Goal: Information Seeking & Learning: Learn about a topic

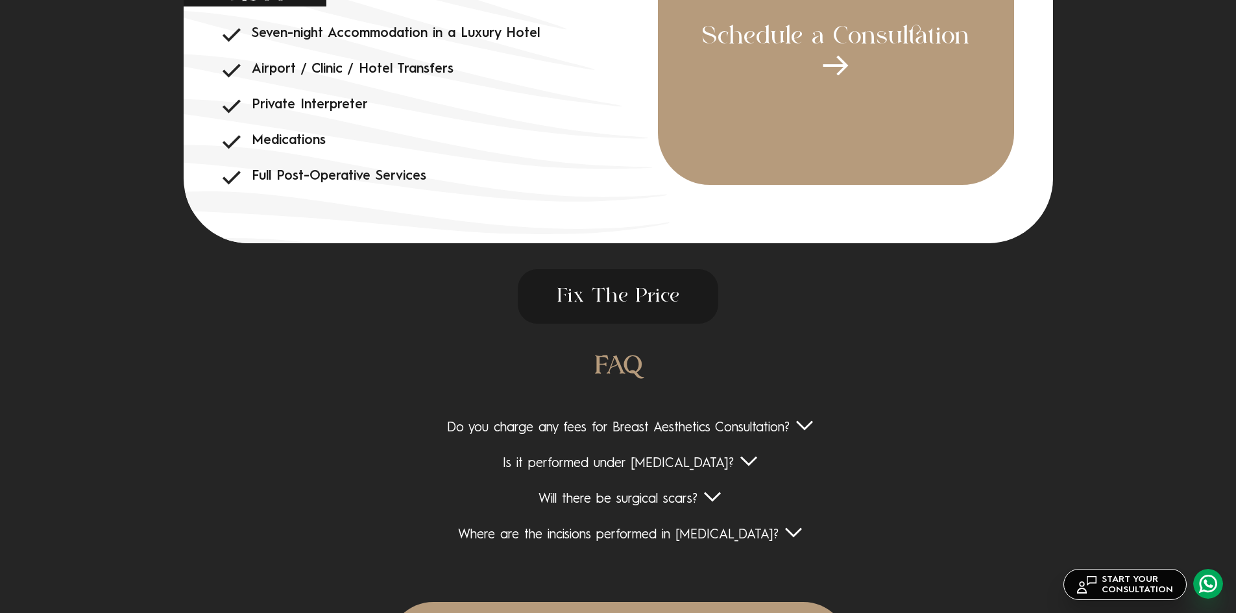
scroll to position [4934, 0]
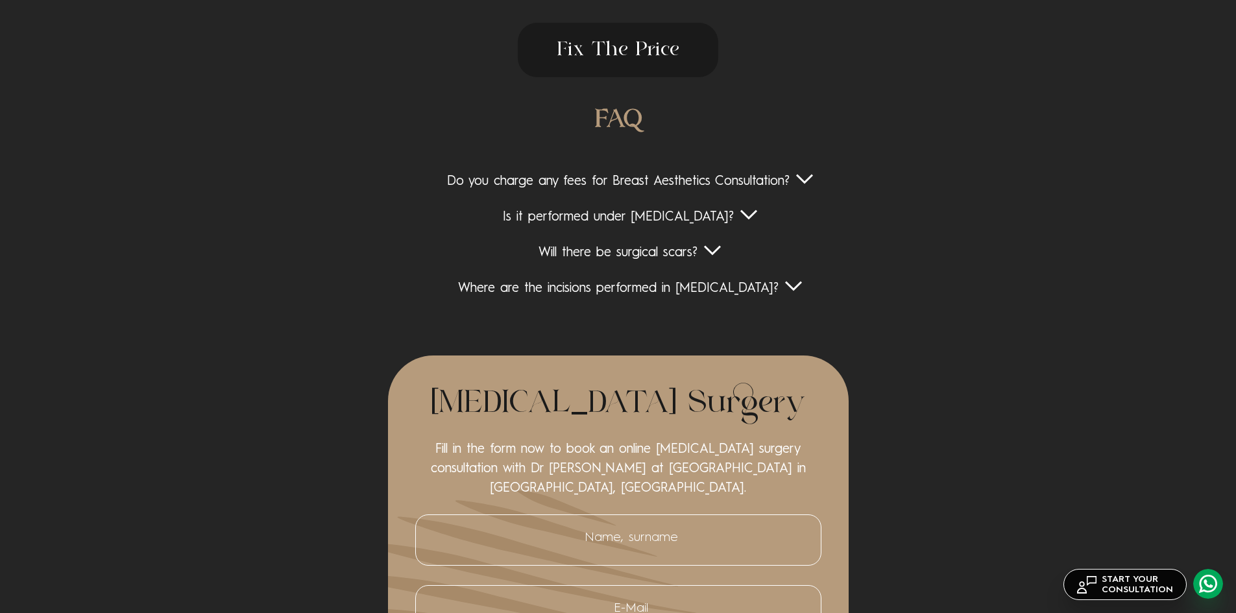
click at [559, 183] on div "Do you charge any fees for Breast Aesthetics Consultation?" at bounding box center [618, 182] width 1003 height 16
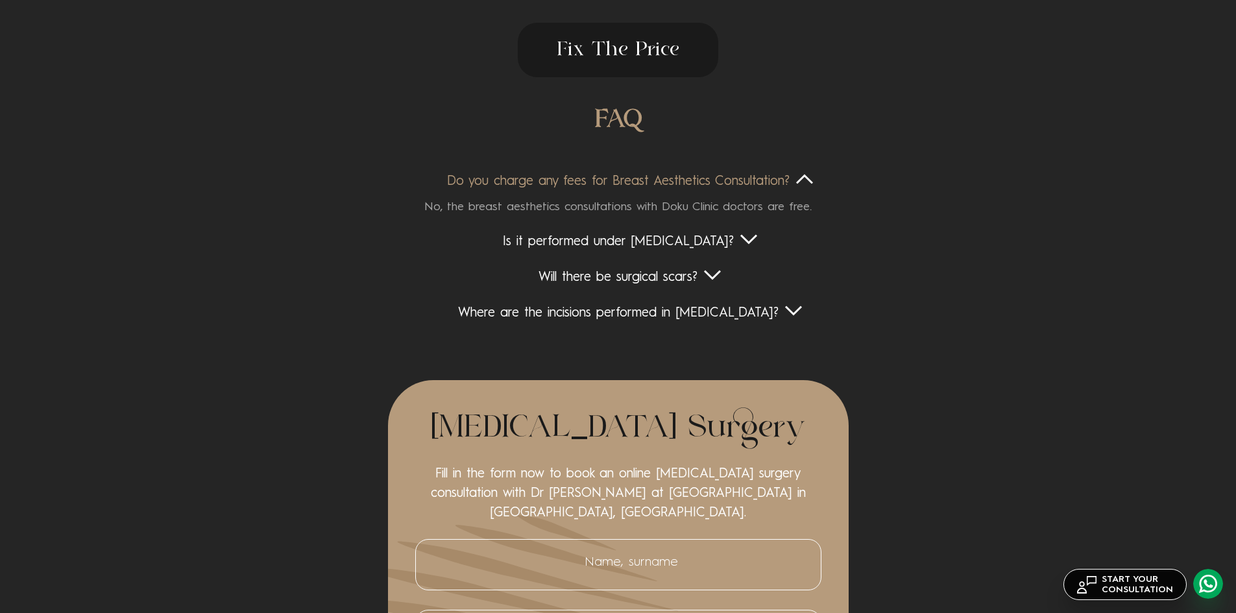
click at [539, 245] on div "Is it performed under [MEDICAL_DATA]?" at bounding box center [618, 242] width 1003 height 16
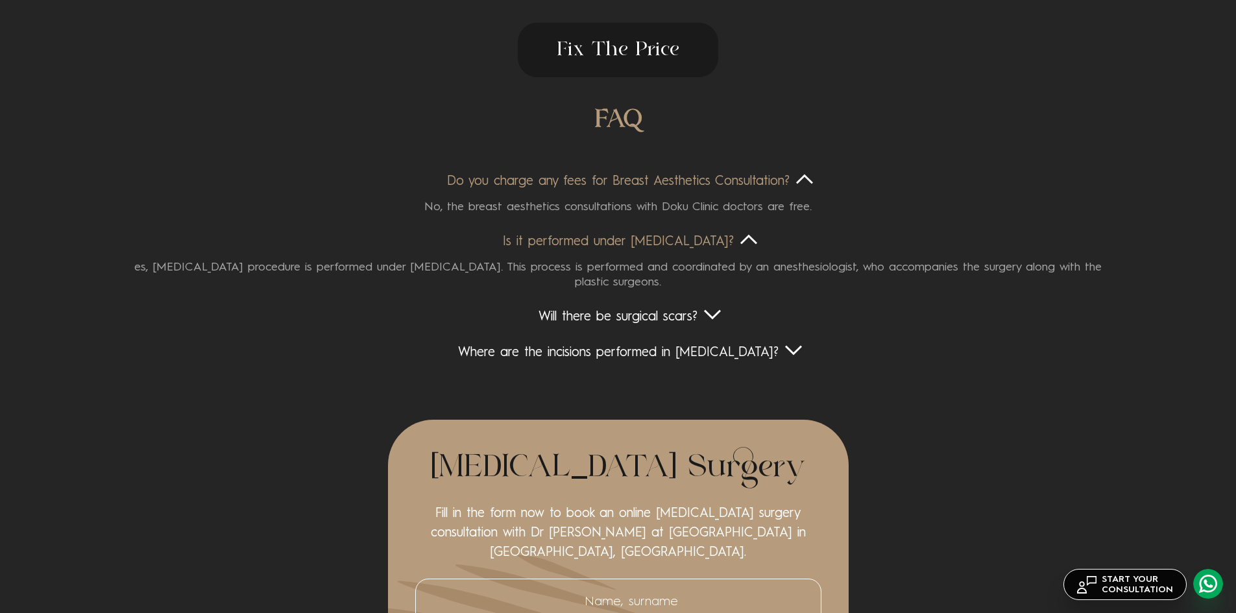
click at [570, 324] on div "Will there be surgical scars?" at bounding box center [618, 318] width 1003 height 16
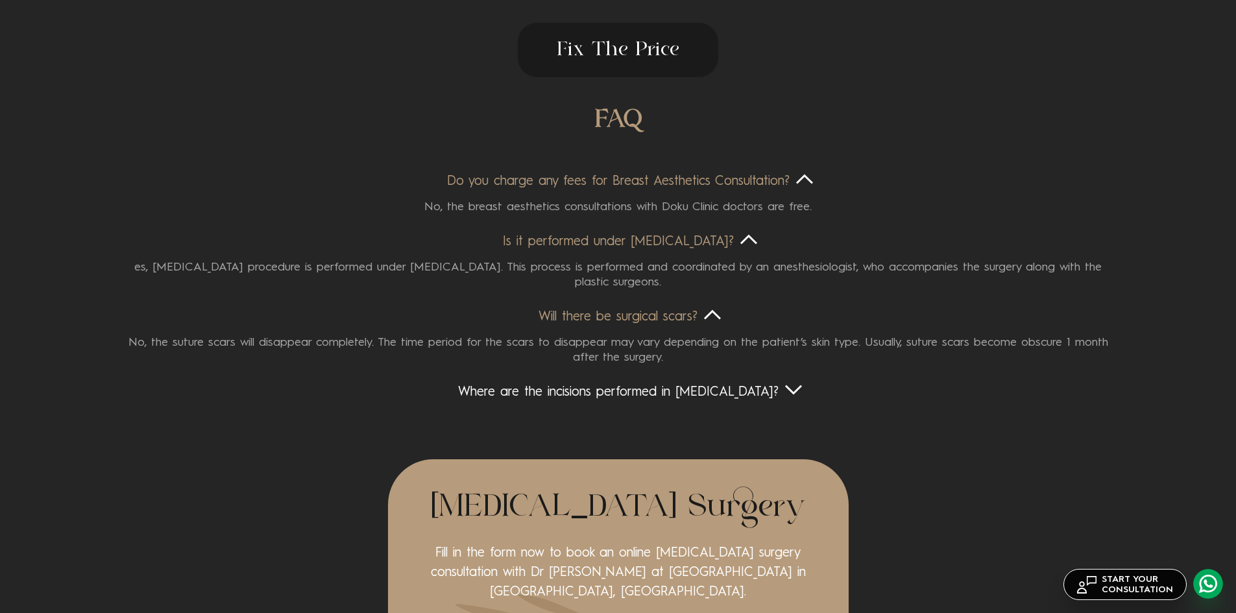
click at [545, 393] on div "Where are the incisions performed in [MEDICAL_DATA]?" at bounding box center [618, 393] width 1003 height 16
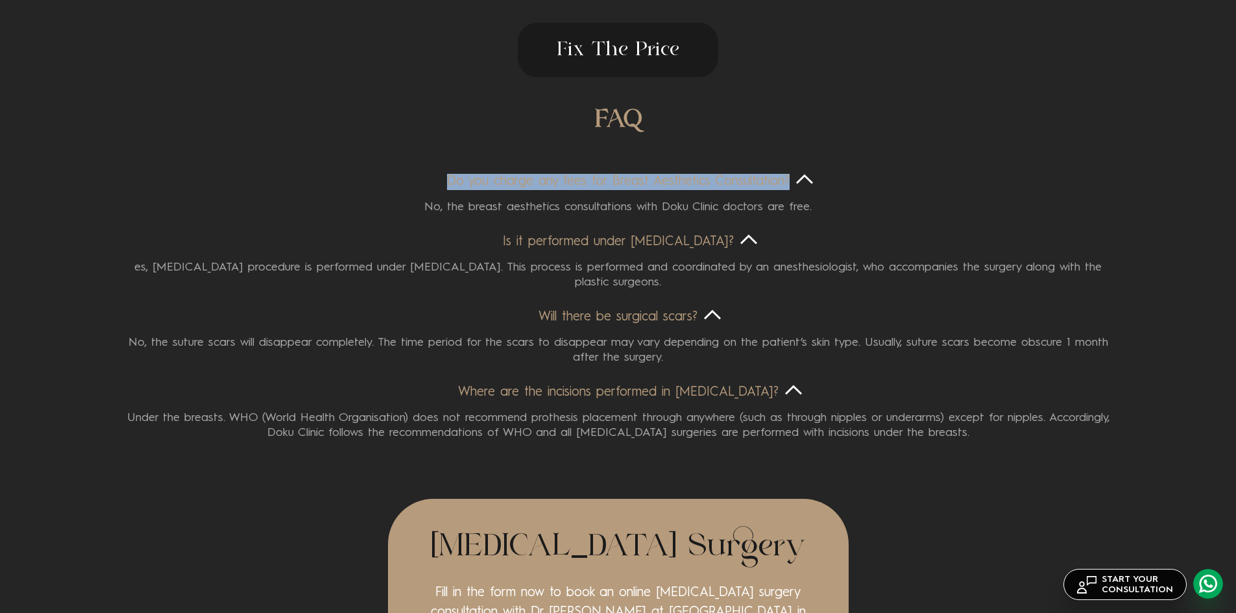
drag, startPoint x: 445, startPoint y: 181, endPoint x: 794, endPoint y: 179, distance: 349.2
click at [794, 179] on div "Do you charge any fees for Breast Aesthetics Consultation?" at bounding box center [618, 182] width 1003 height 16
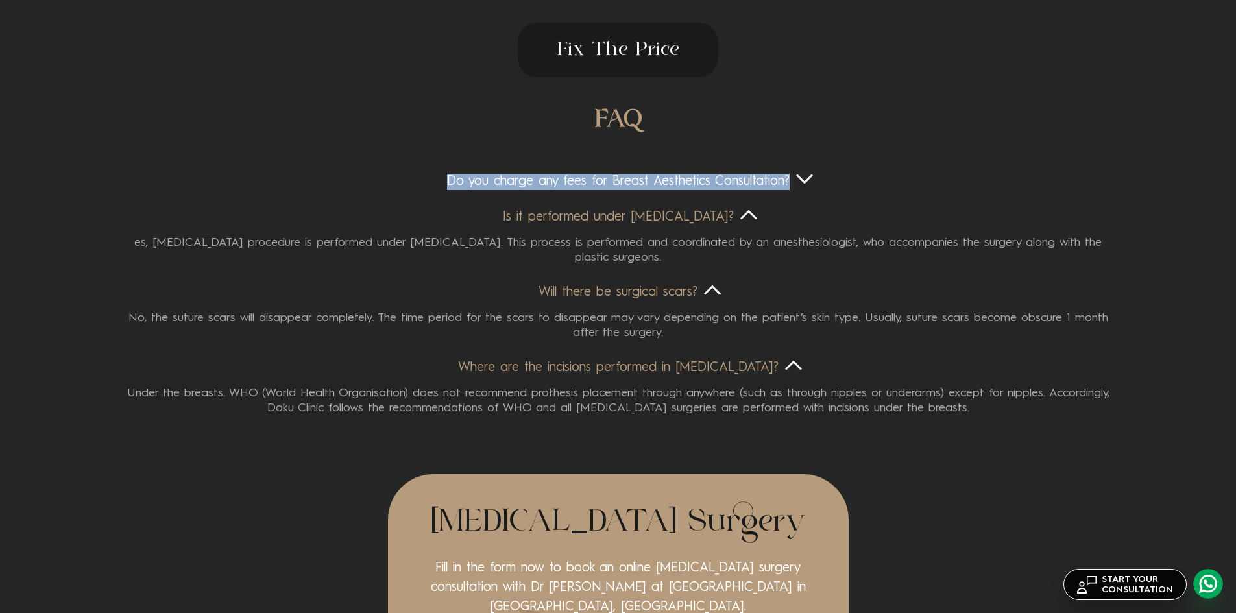
copy div "Do you charge any fees for Breast Aesthetics Consultation?"
click at [521, 184] on div "Do you charge any fees for Breast Aesthetics Consultation?" at bounding box center [618, 182] width 1003 height 16
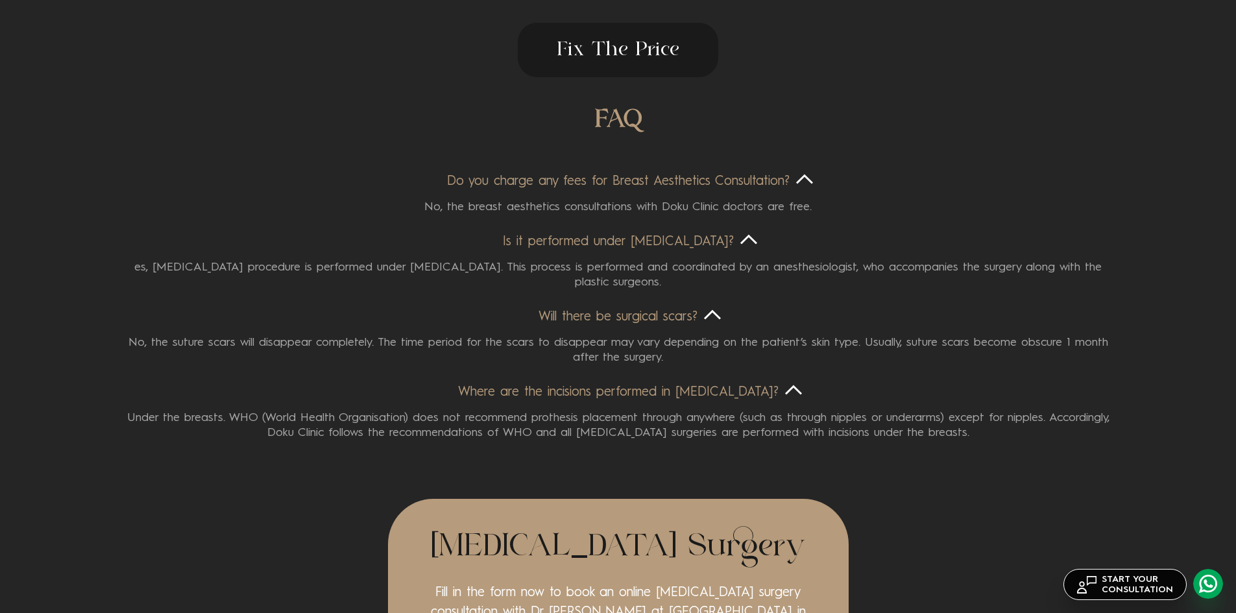
drag, startPoint x: 425, startPoint y: 210, endPoint x: 819, endPoint y: 209, distance: 393.9
click at [819, 209] on div "No, the breast aesthetics consultations with Doku Clinic doctors are free." at bounding box center [618, 202] width 1003 height 25
copy div "No, the breast aesthetics consultations with Doku Clinic doctors are free."
drag, startPoint x: 488, startPoint y: 243, endPoint x: 747, endPoint y: 238, distance: 259.0
click at [747, 238] on div "Is it performed under [MEDICAL_DATA]?" at bounding box center [618, 242] width 1003 height 16
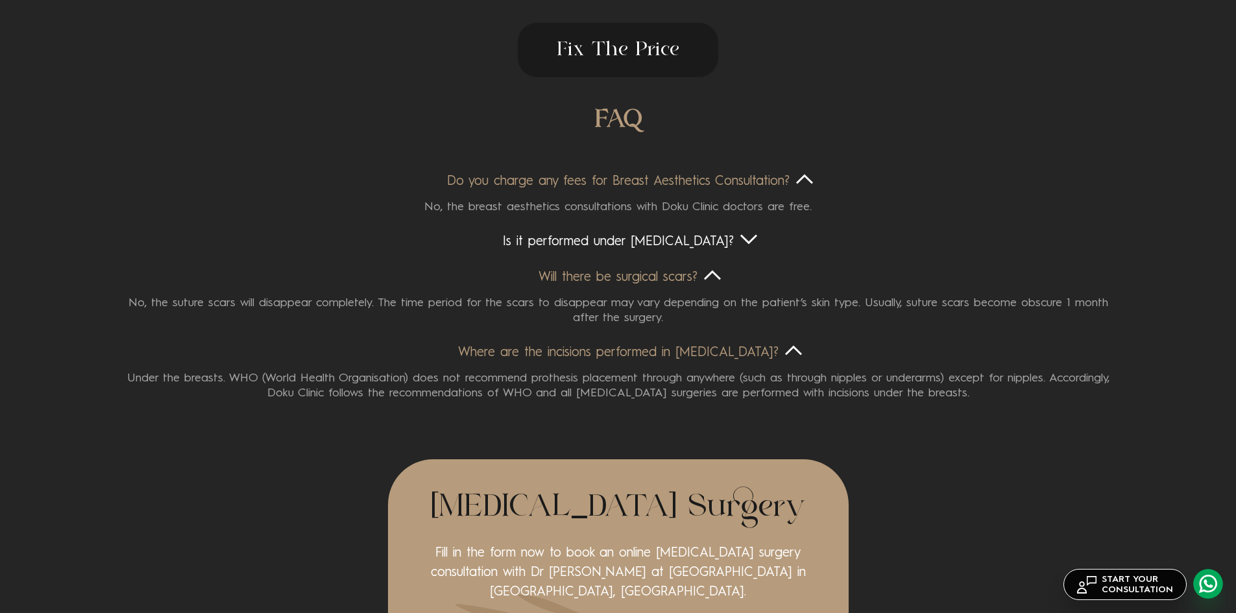
copy div "Is it performed under [MEDICAL_DATA]?"
click at [671, 239] on div "Is it performed under [MEDICAL_DATA]?" at bounding box center [618, 242] width 1003 height 16
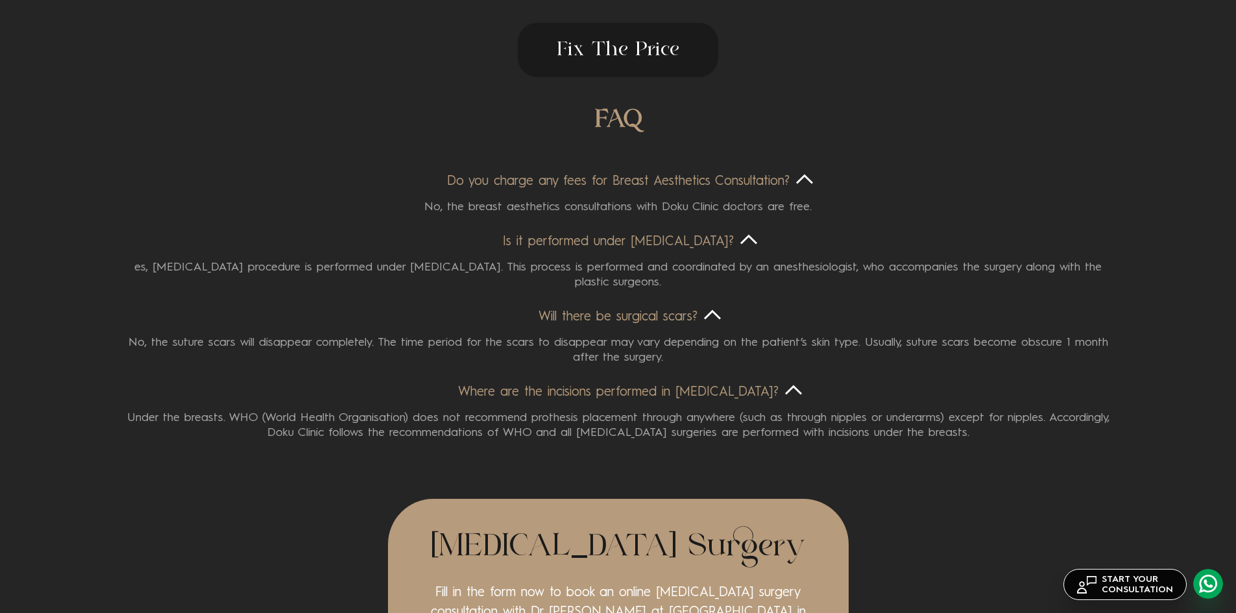
drag, startPoint x: 117, startPoint y: 269, endPoint x: 683, endPoint y: 288, distance: 566.3
click at [683, 288] on div "es, [MEDICAL_DATA] procedure is performed under [MEDICAL_DATA]. This process is…" at bounding box center [618, 271] width 1003 height 40
copy div "es, [MEDICAL_DATA] procedure is performed under [MEDICAL_DATA]. This process is…"
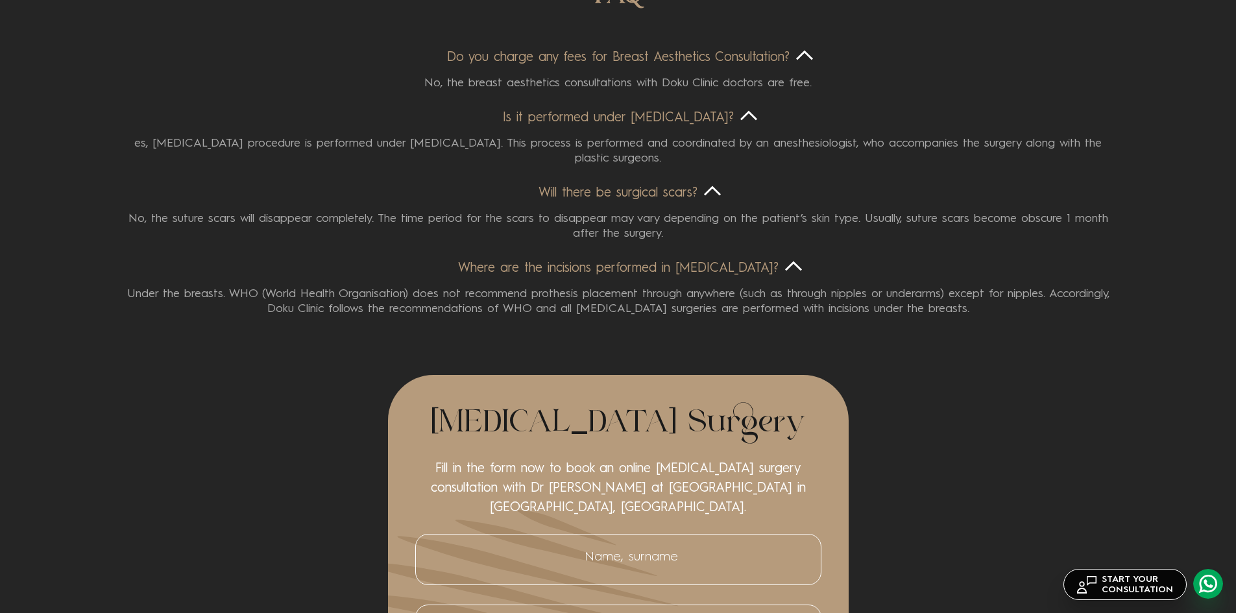
scroll to position [5064, 0]
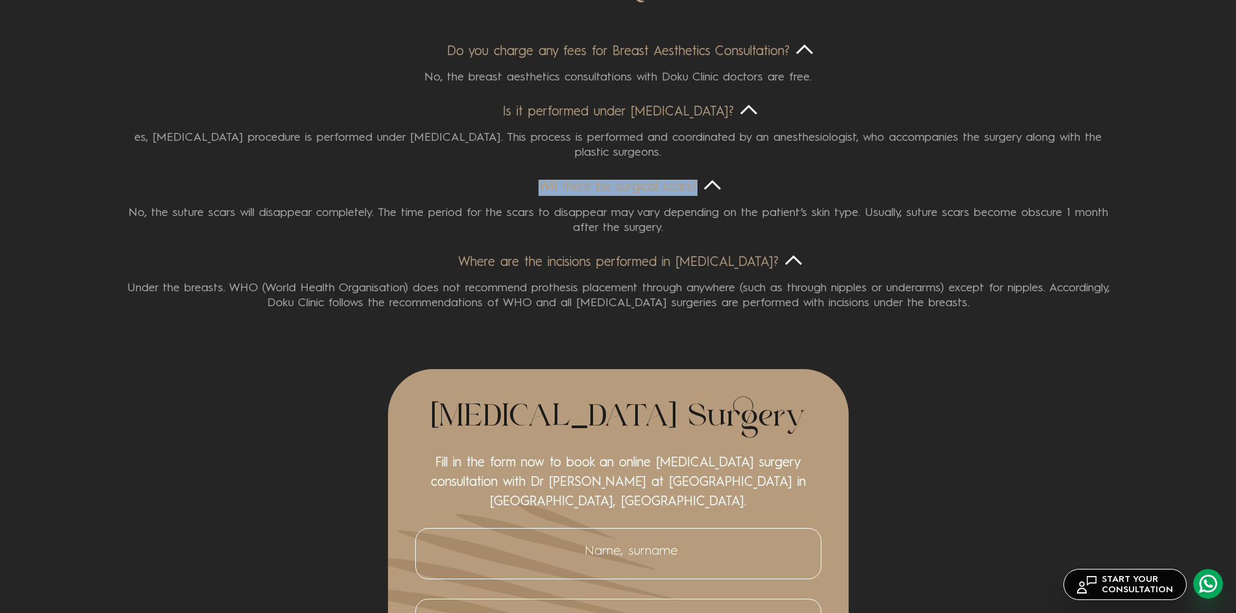
drag, startPoint x: 532, startPoint y: 184, endPoint x: 715, endPoint y: 187, distance: 183.0
click at [715, 187] on div "Will there be surgical scars?" at bounding box center [618, 188] width 1003 height 16
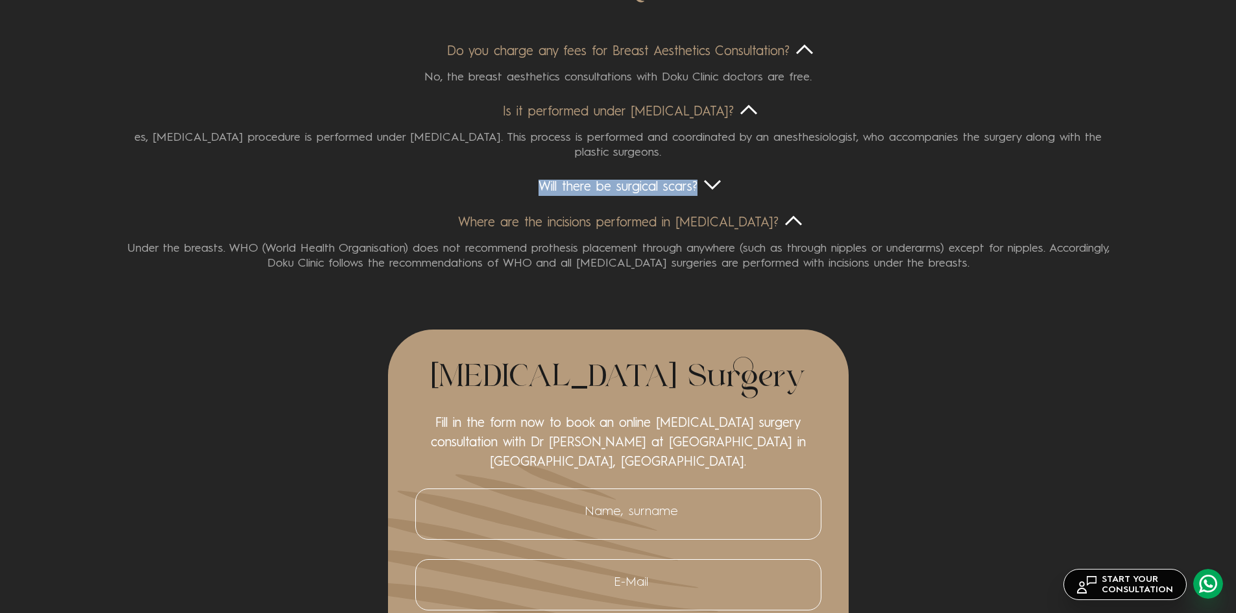
copy div "Will there be surgical scars?"
click at [576, 186] on div "Will there be surgical scars?" at bounding box center [618, 188] width 1003 height 16
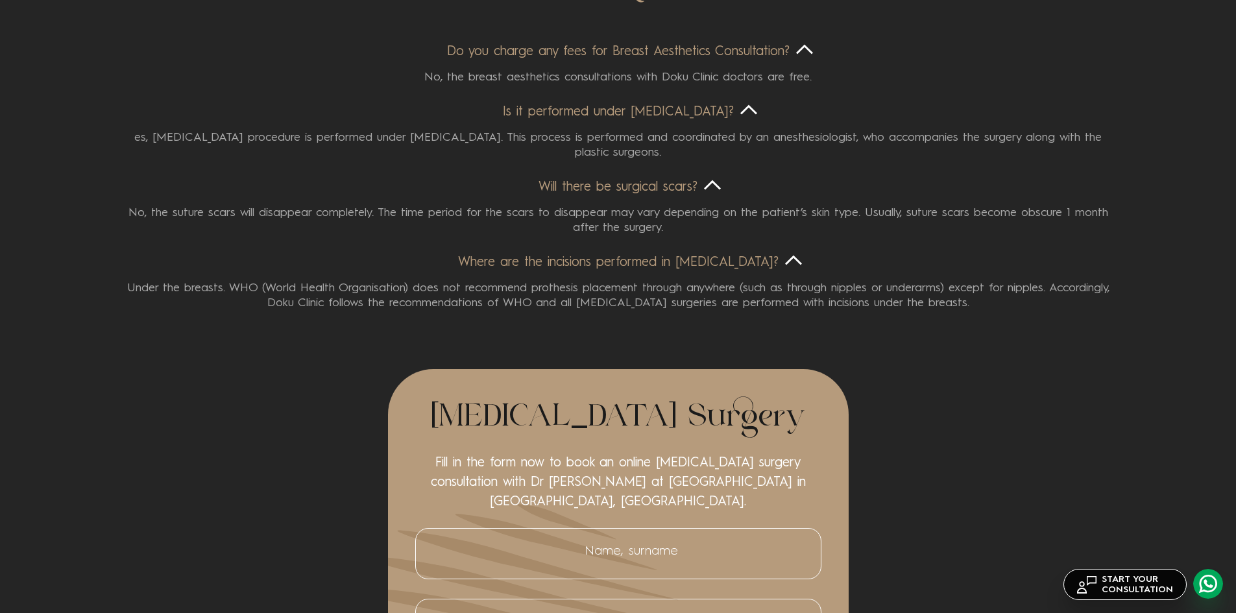
drag, startPoint x: 198, startPoint y: 216, endPoint x: 685, endPoint y: 232, distance: 487.0
click at [685, 232] on div "No, the suture scars will disappear completely. The time period for the scars t…" at bounding box center [618, 216] width 1003 height 40
copy div "No, the suture scars will disappear completely. The time period for the scars t…"
drag, startPoint x: 435, startPoint y: 260, endPoint x: 798, endPoint y: 265, distance: 362.8
click at [798, 265] on div "Where are the incisions performed in [MEDICAL_DATA]?" at bounding box center [618, 263] width 1003 height 16
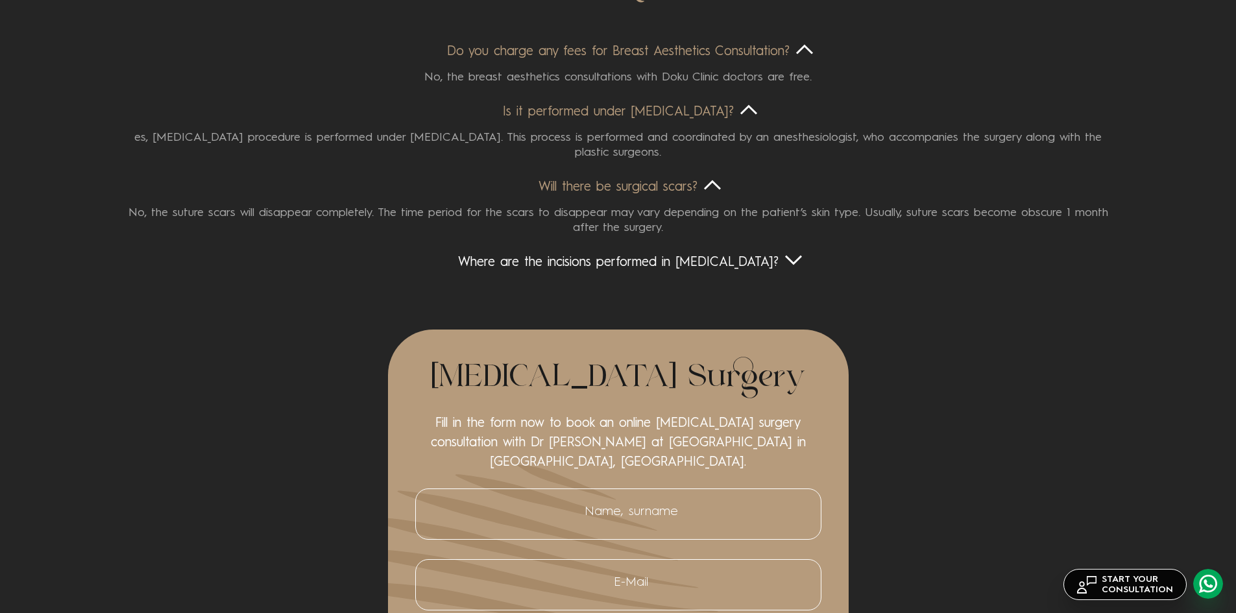
copy div "Where are the incisions performed in [MEDICAL_DATA]?"
click at [639, 266] on div "Where are the incisions performed in [MEDICAL_DATA]?" at bounding box center [618, 263] width 1003 height 16
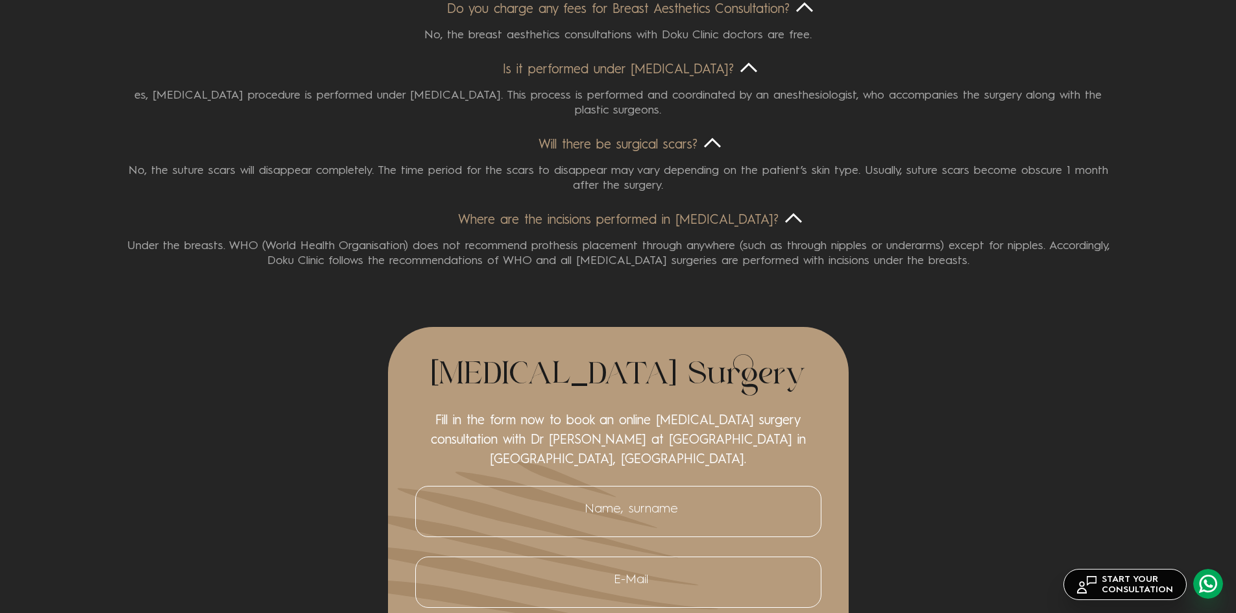
scroll to position [5129, 0]
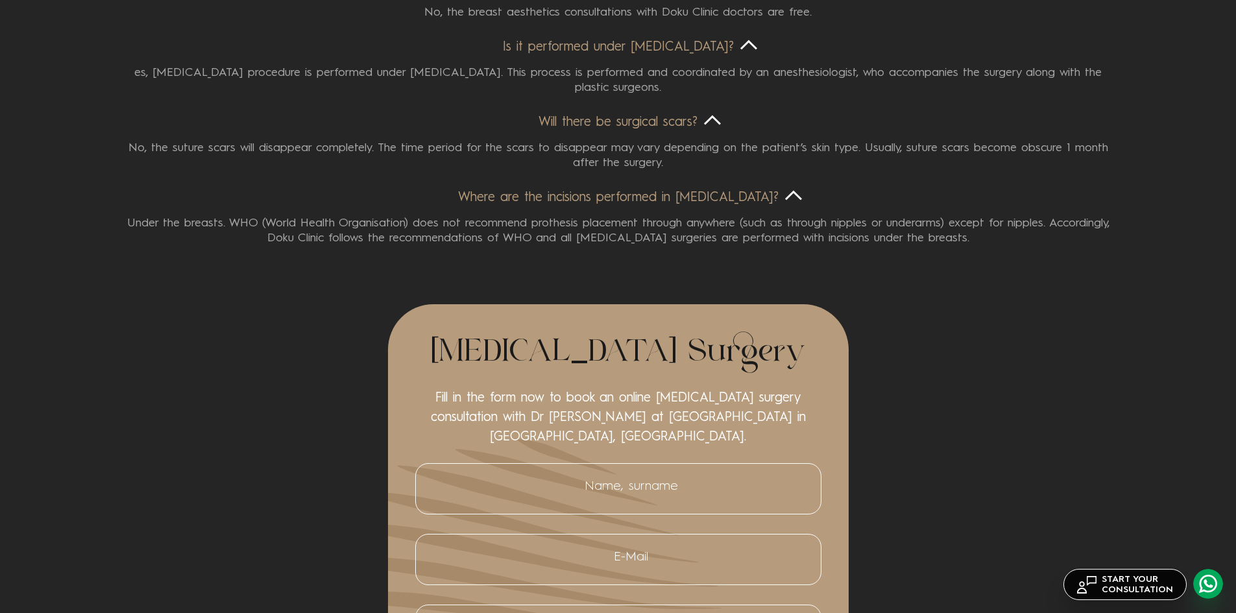
drag, startPoint x: 119, startPoint y: 220, endPoint x: 988, endPoint y: 238, distance: 869.2
click at [988, 238] on div "Under the breasts. WHO (World Health Organisation) does not recommend prothesis…" at bounding box center [618, 226] width 1003 height 40
copy div "Under the breasts. WHO (World Health Organisation) does not recommend prothesis…"
